Goal: Complete application form

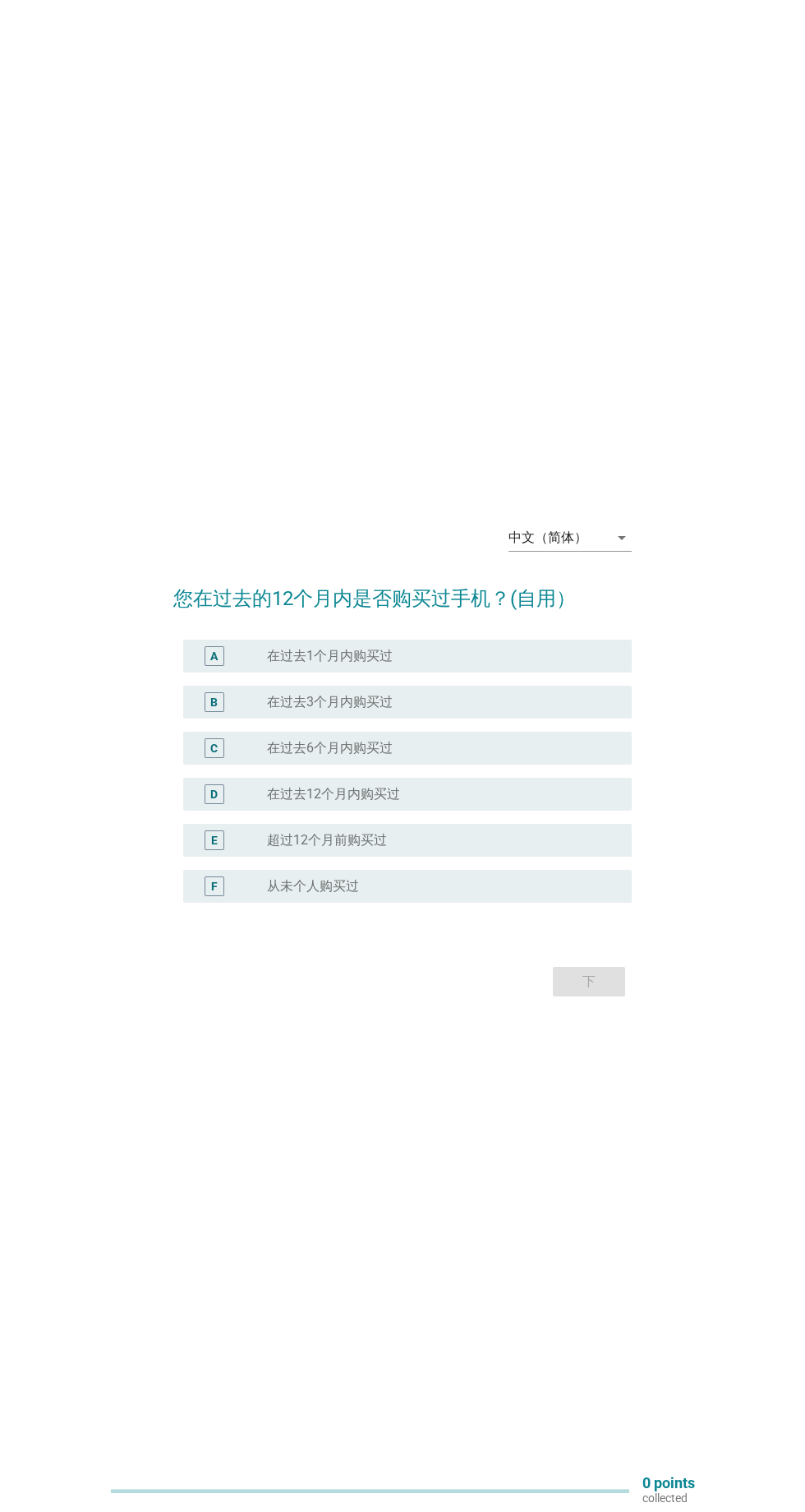
click at [566, 803] on div "radio_button_unchecked 在过去12个月内购买过" at bounding box center [436, 794] width 339 height 16
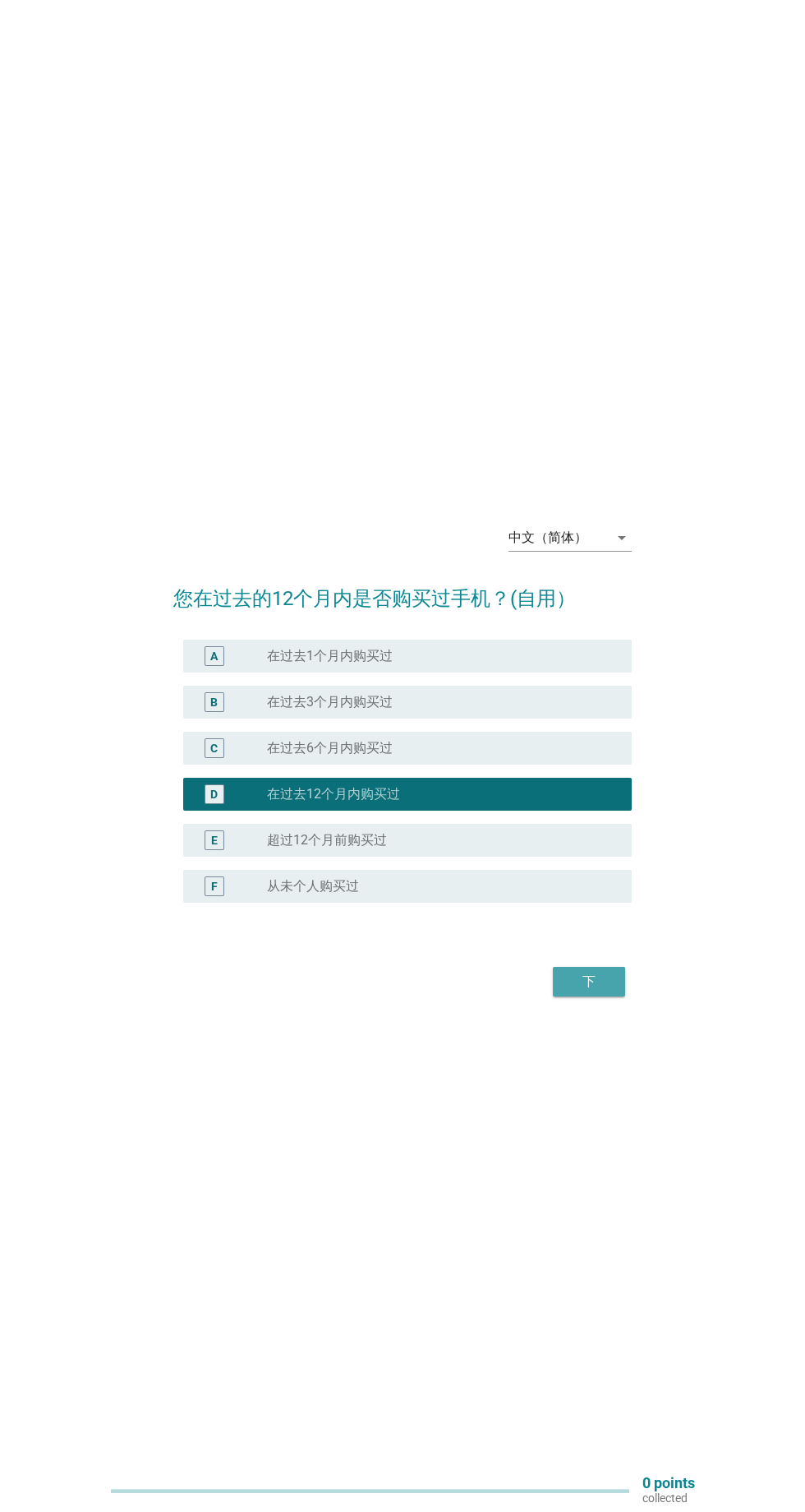
click at [616, 996] on button "下" at bounding box center [589, 982] width 73 height 30
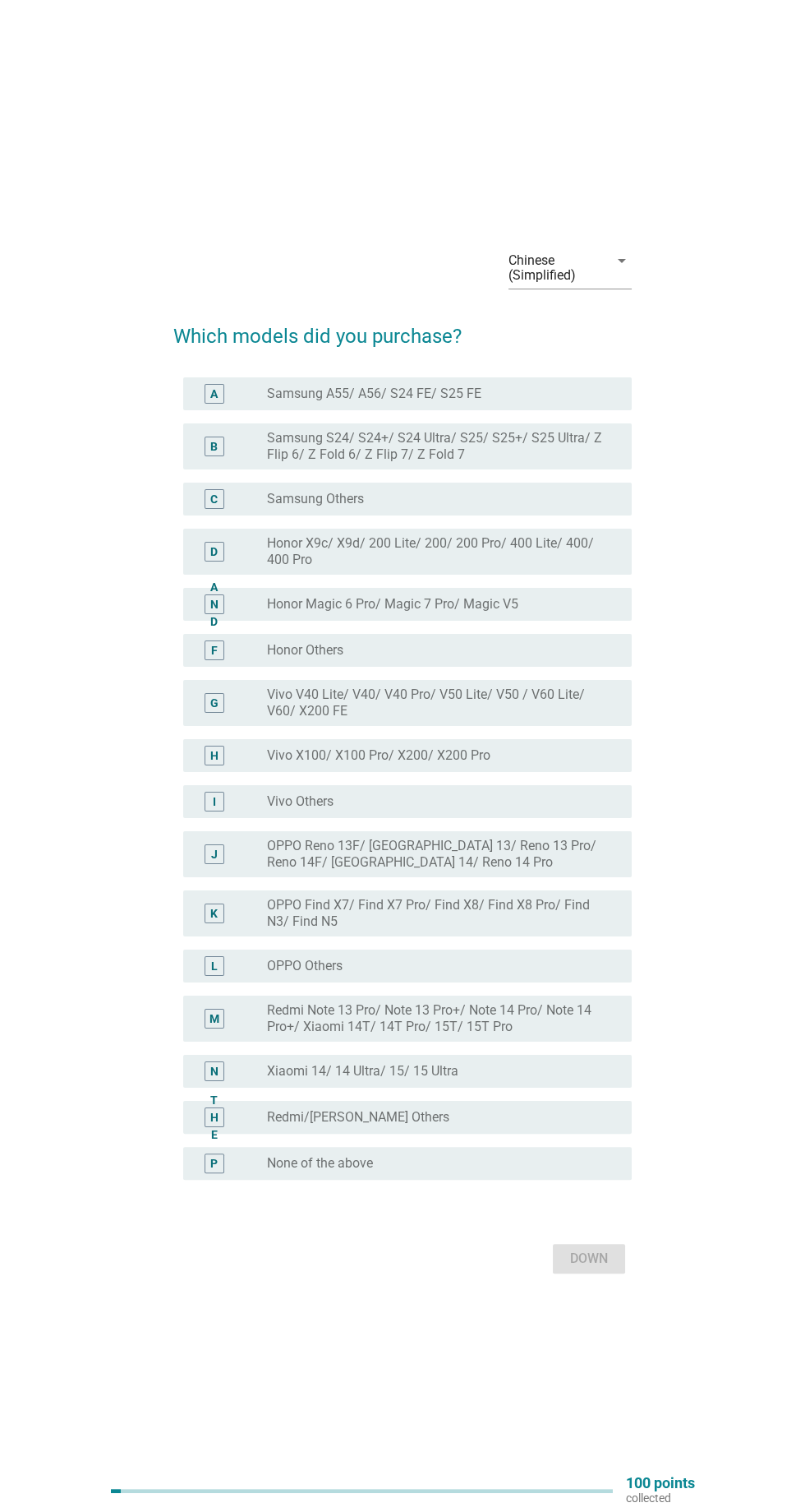
click at [600, 1279] on div "Down" at bounding box center [402, 1258] width 457 height 39
click at [598, 1279] on div "Down" at bounding box center [402, 1258] width 457 height 39
click at [594, 1279] on div "Down" at bounding box center [402, 1258] width 457 height 39
click at [603, 1279] on div "Down" at bounding box center [402, 1258] width 457 height 39
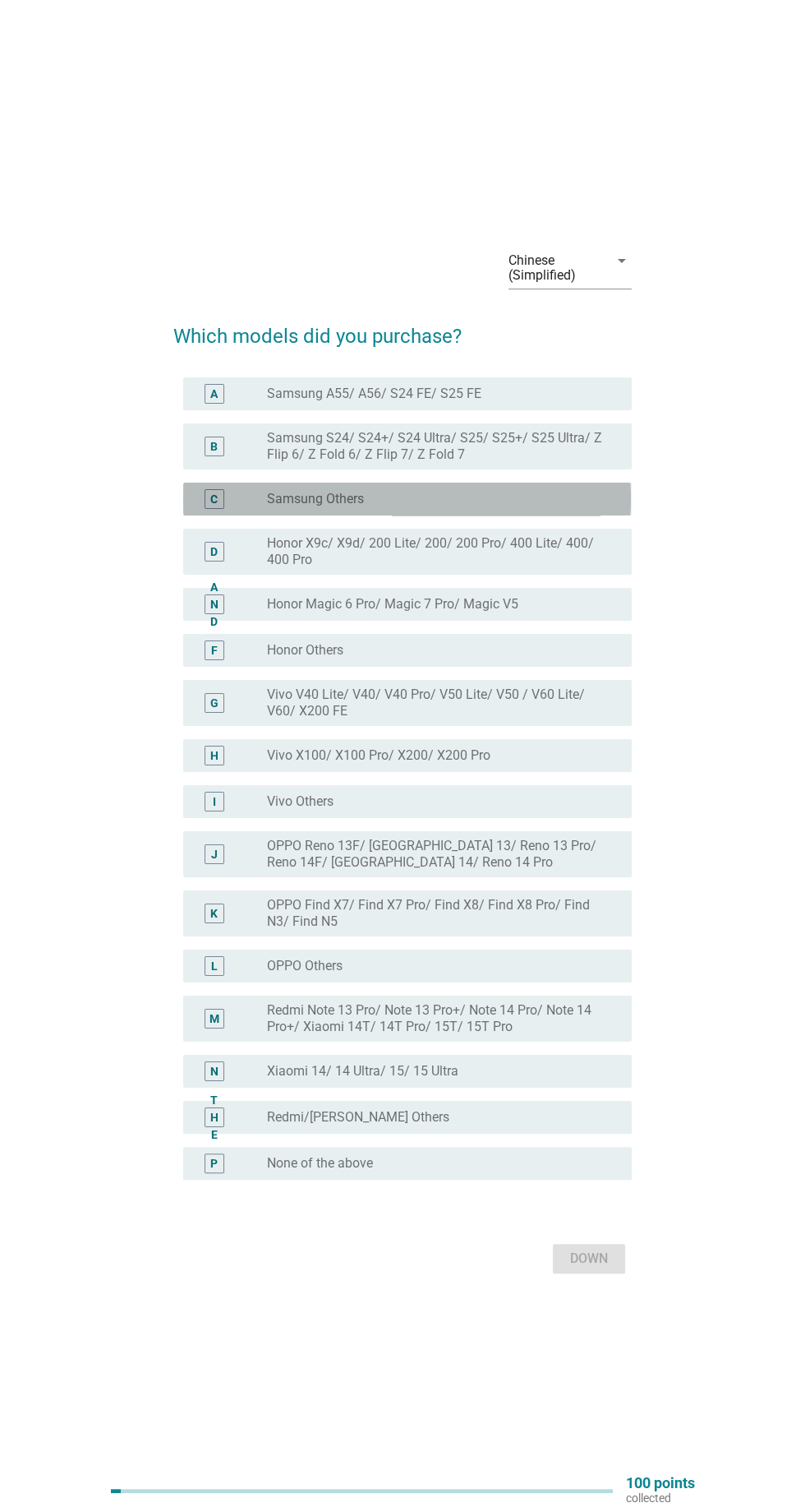
click at [564, 508] on div "radio_button_unchecked Samsung Others" at bounding box center [436, 499] width 339 height 16
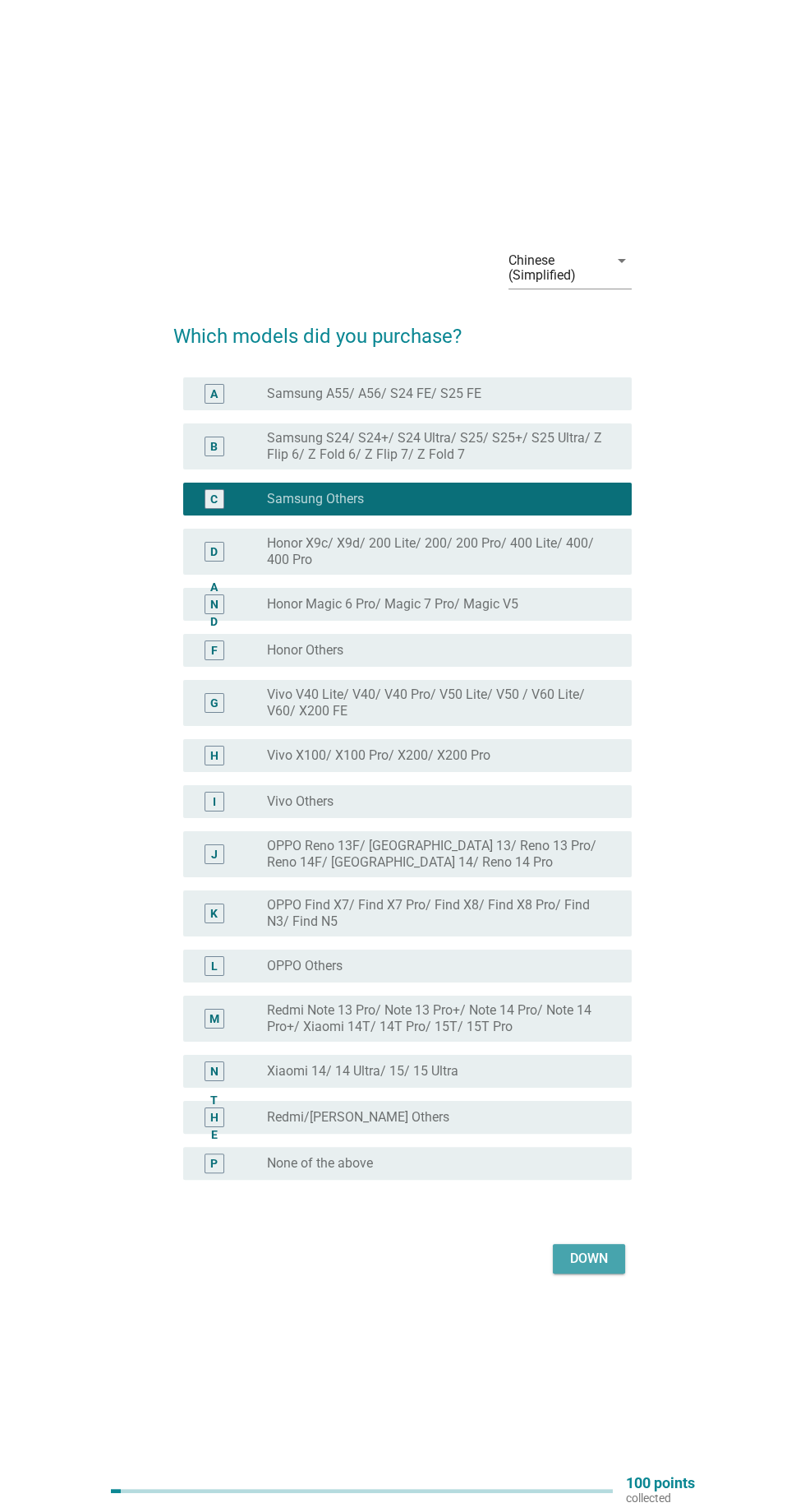
click at [600, 1266] on font "Down" at bounding box center [589, 1258] width 38 height 15
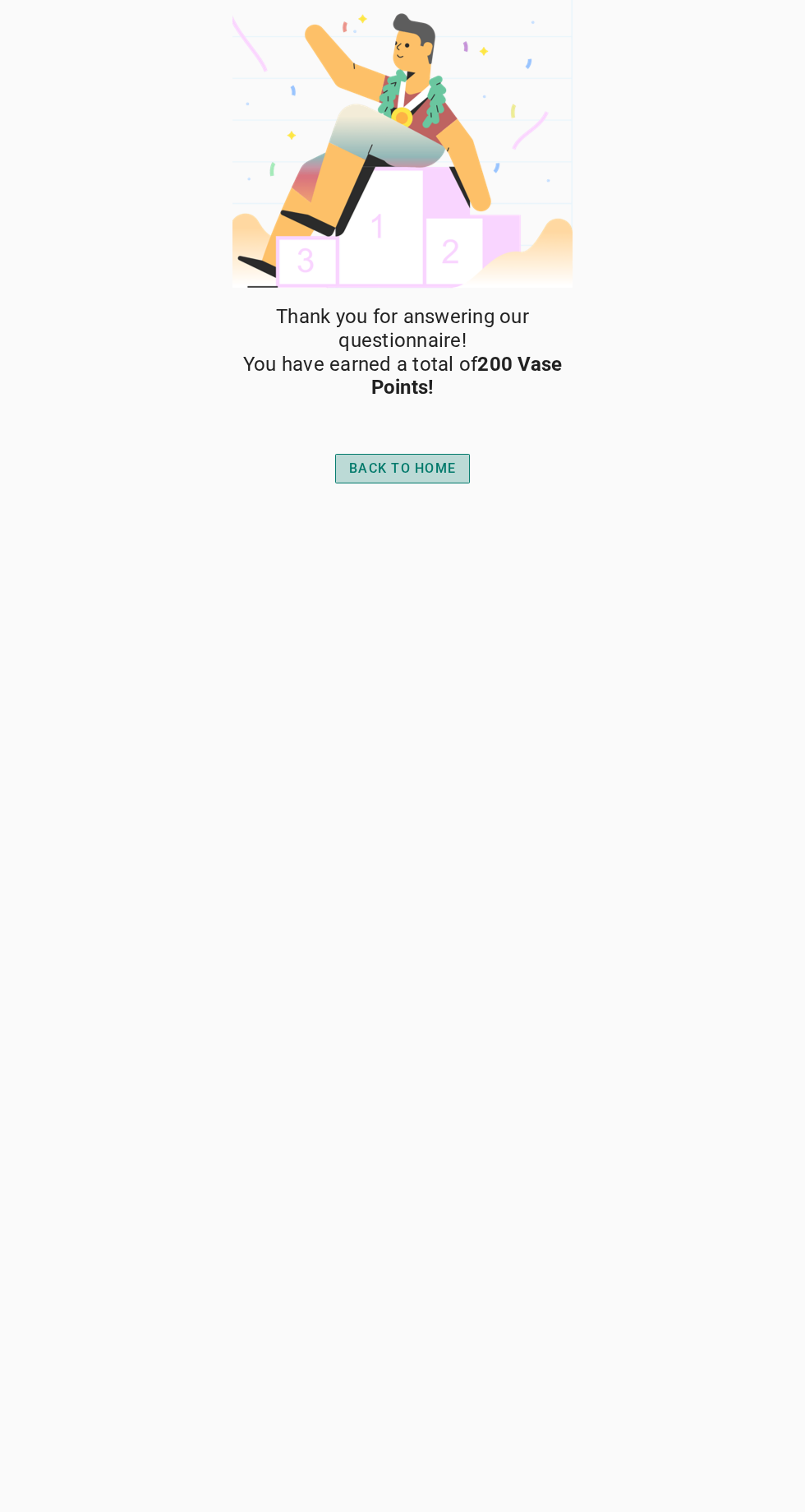
click at [435, 458] on button "Back to Home" at bounding box center [402, 469] width 134 height 30
